Goal: Navigation & Orientation: Find specific page/section

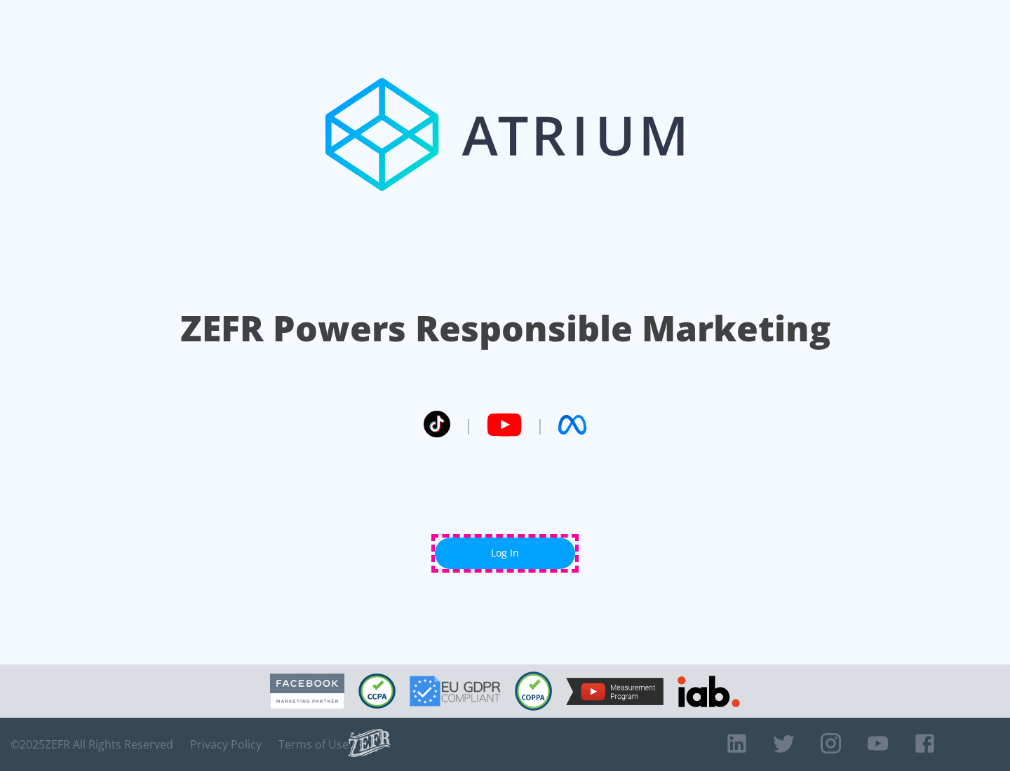
click at [505, 553] on link "Log In" at bounding box center [505, 554] width 140 height 32
